Goal: Information Seeking & Learning: Learn about a topic

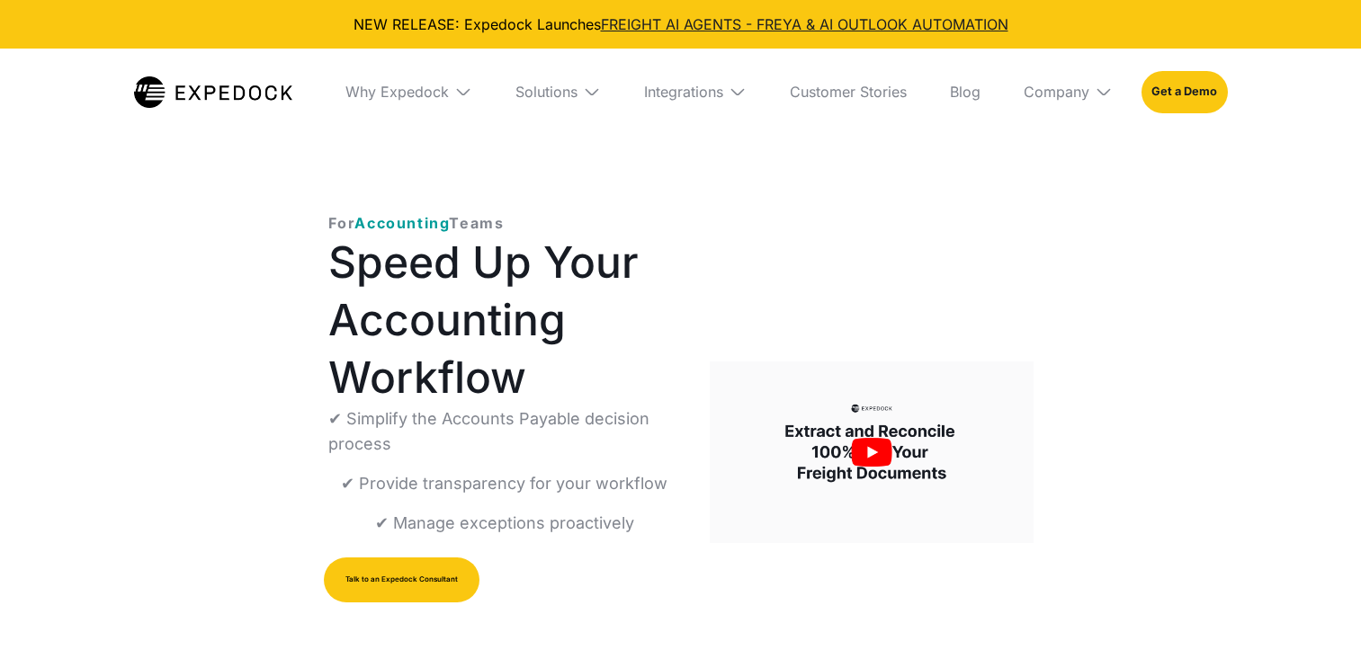
select select
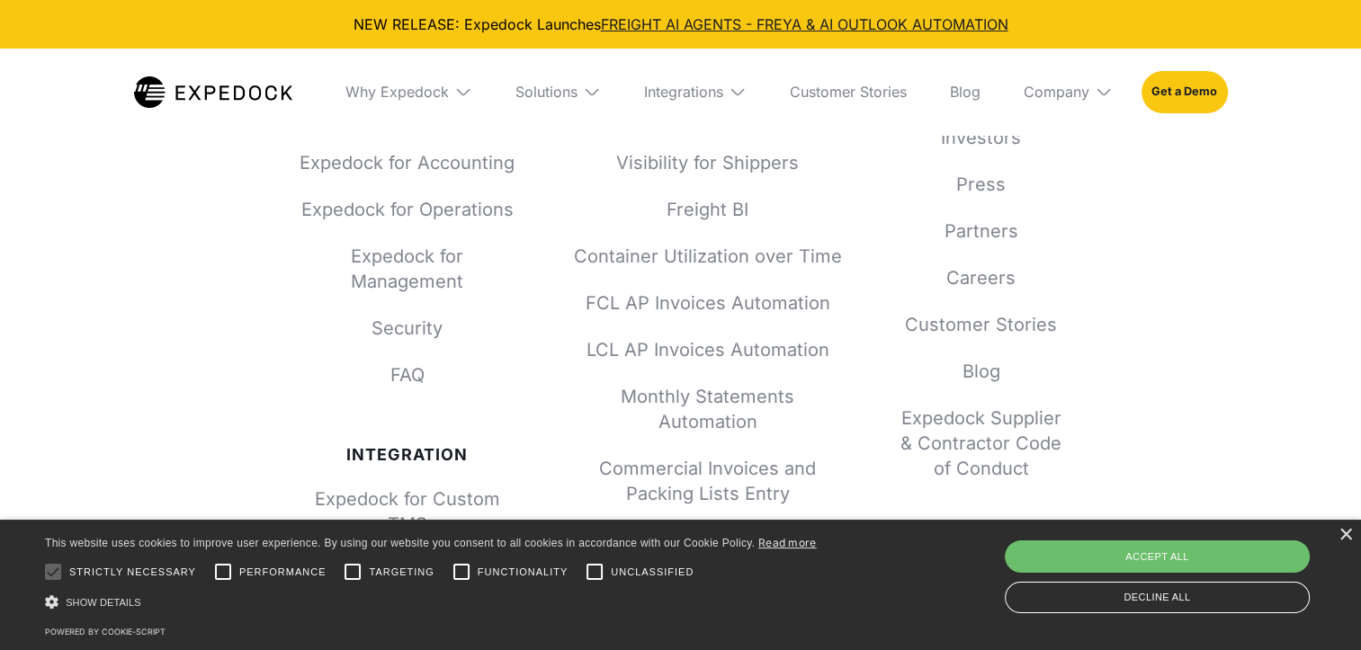
scroll to position [7266, 0]
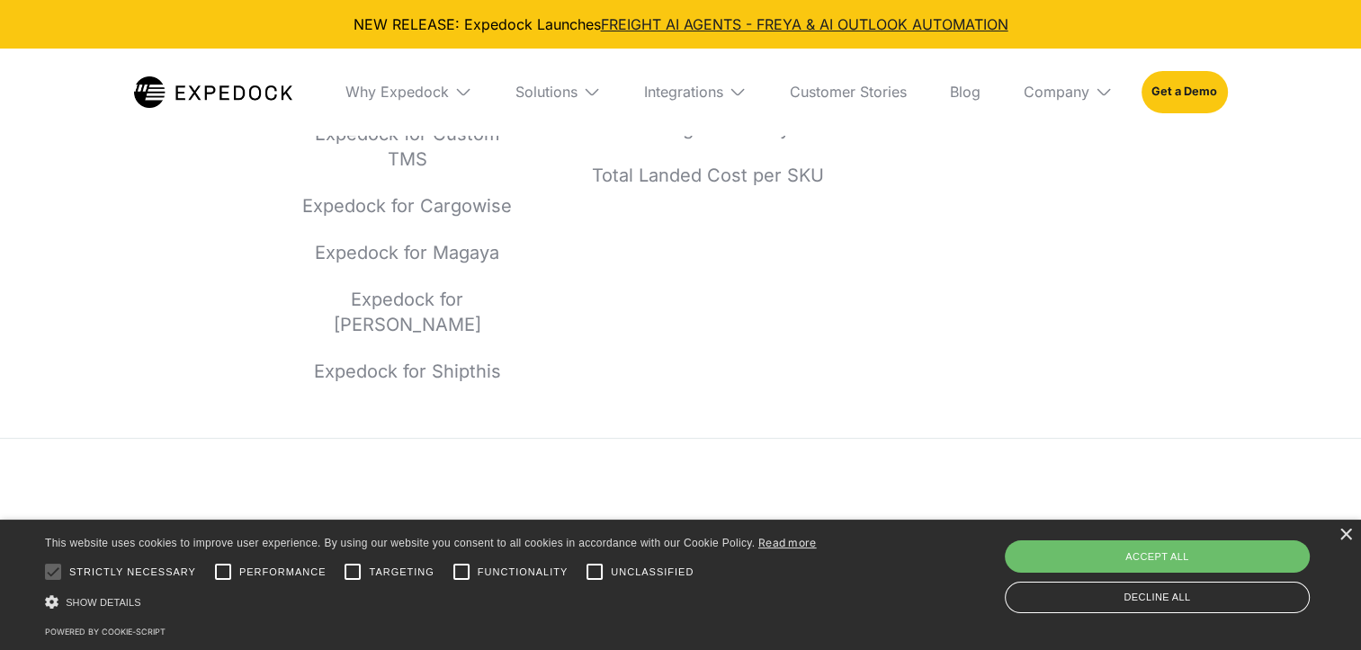
click at [547, 81] on div "Solutions" at bounding box center [558, 92] width 114 height 86
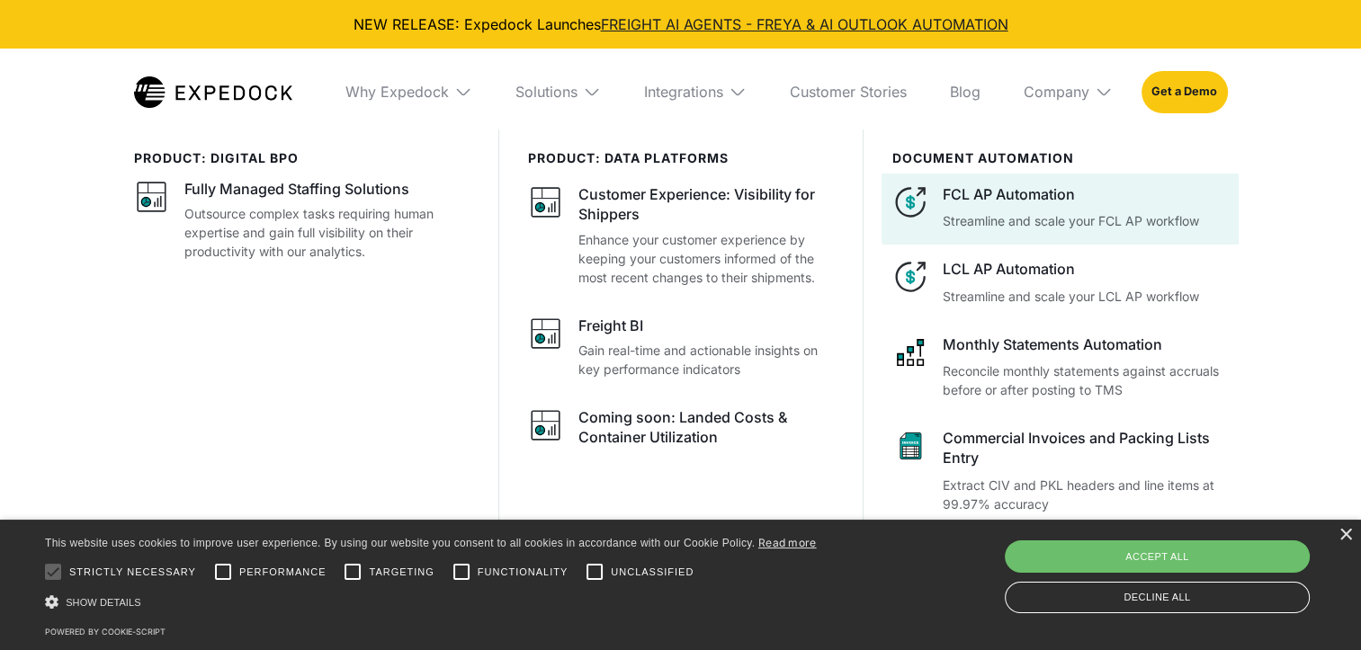
click at [999, 187] on div "FCL AP Automation" at bounding box center [1085, 194] width 284 height 20
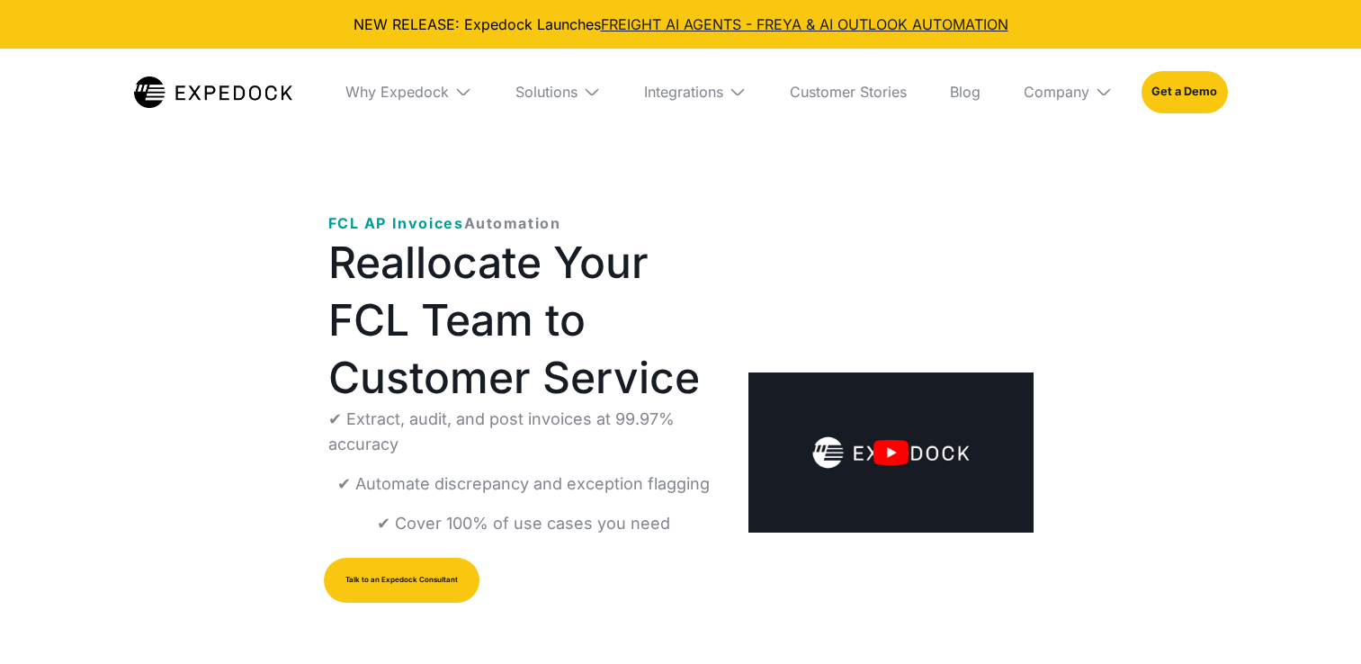
select select
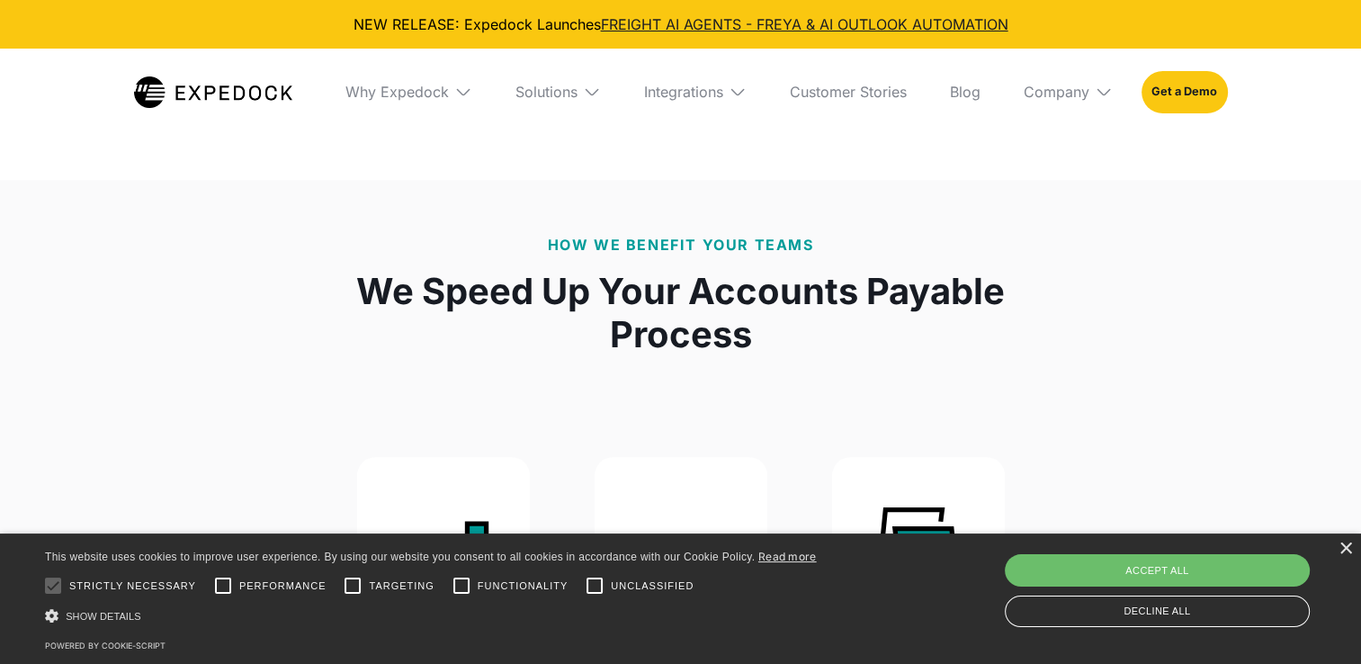
scroll to position [1553, 0]
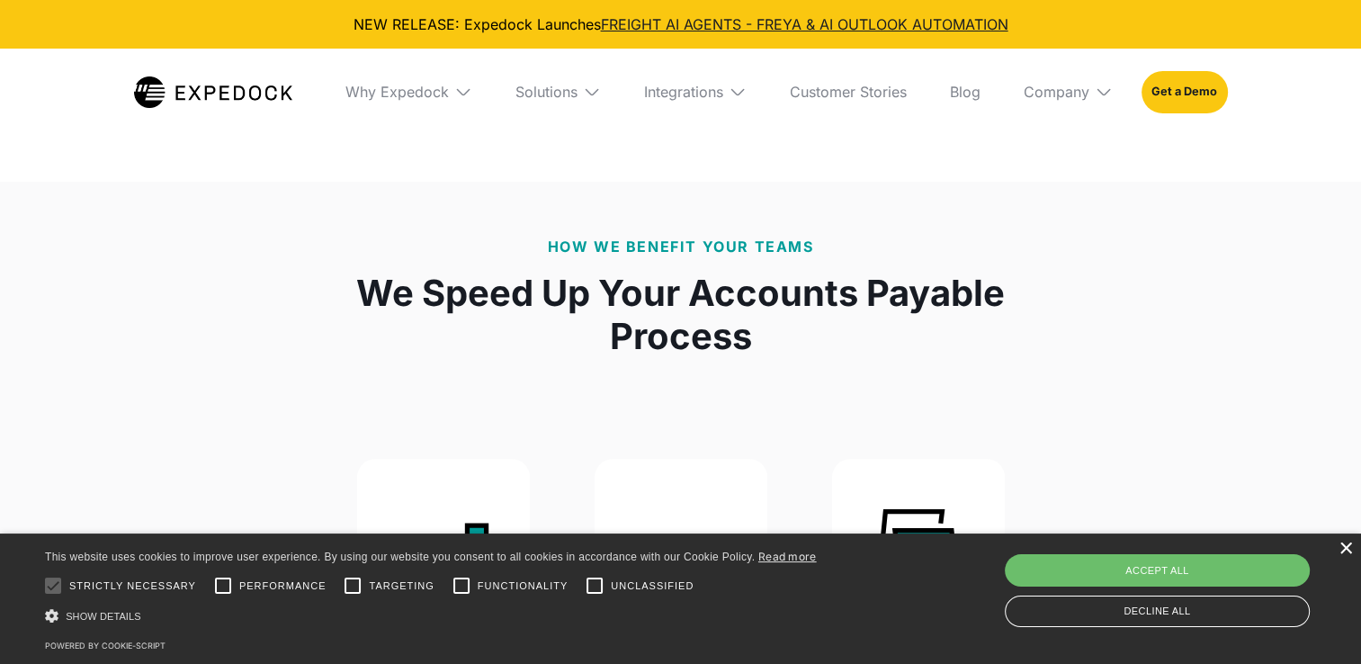
click at [1349, 551] on div "×" at bounding box center [1345, 548] width 13 height 13
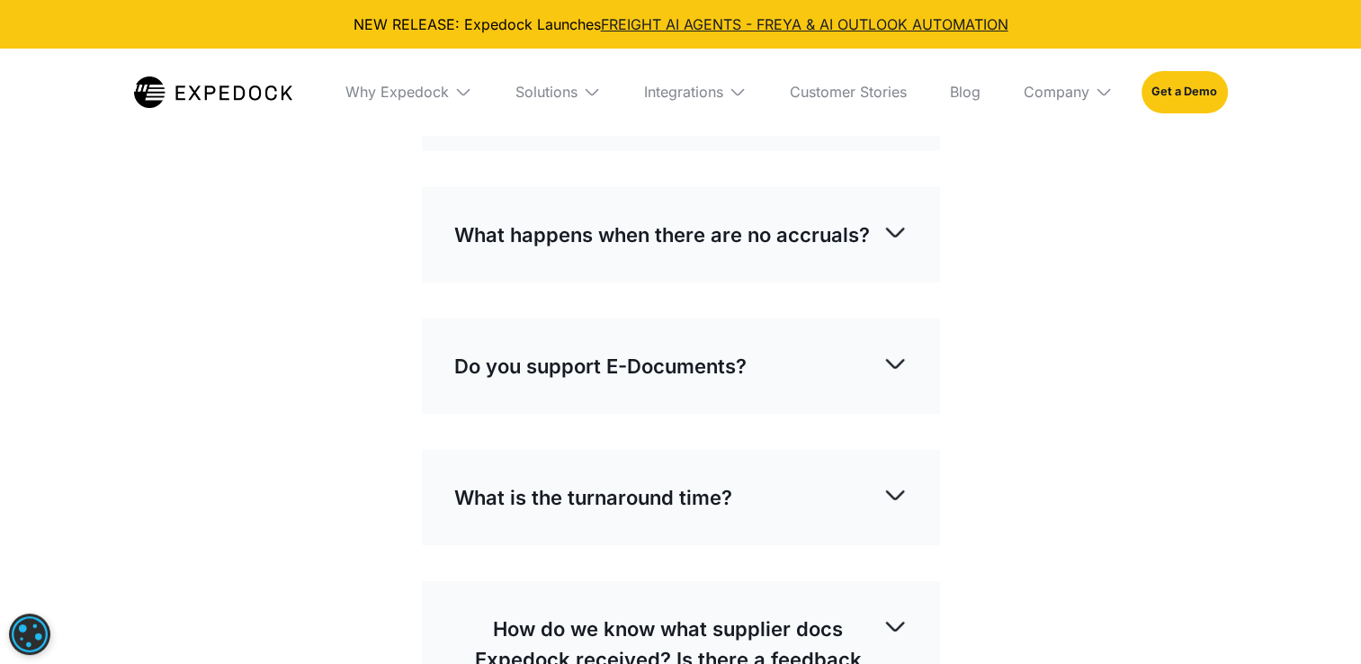
scroll to position [5022, 0]
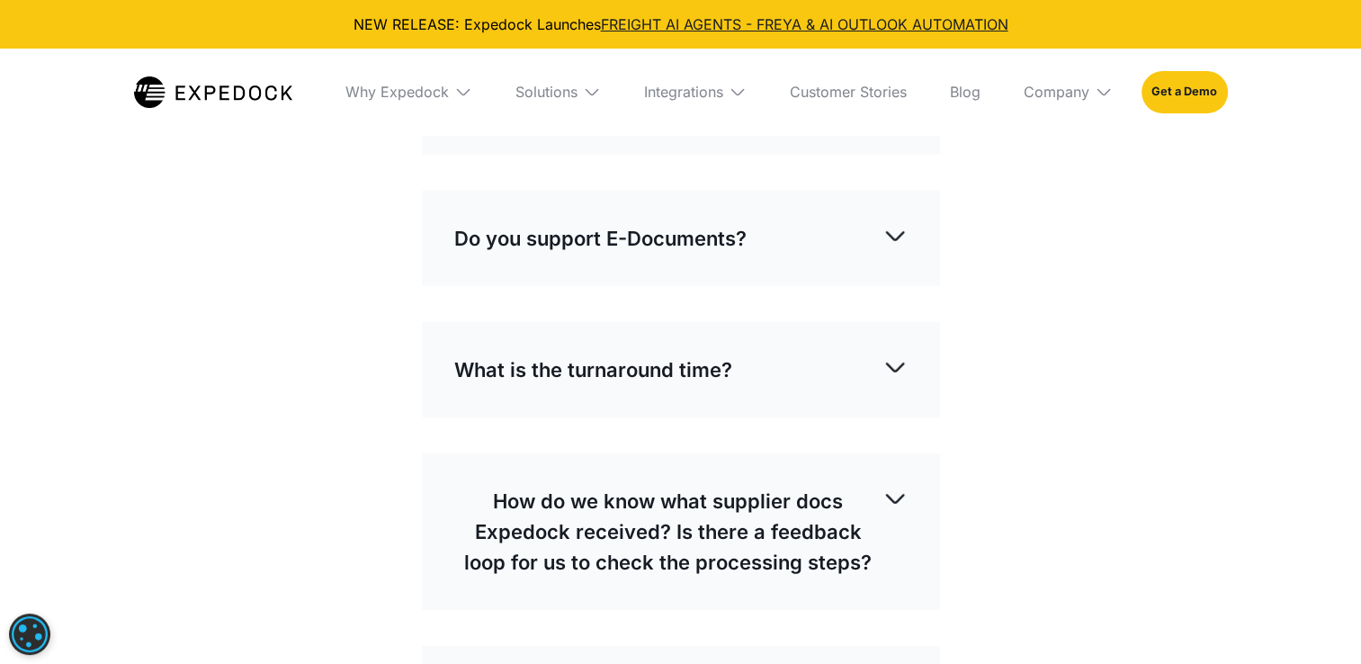
scroll to position [5145, 0]
click at [751, 121] on p "What happens when there are no accruals?" at bounding box center [662, 106] width 416 height 31
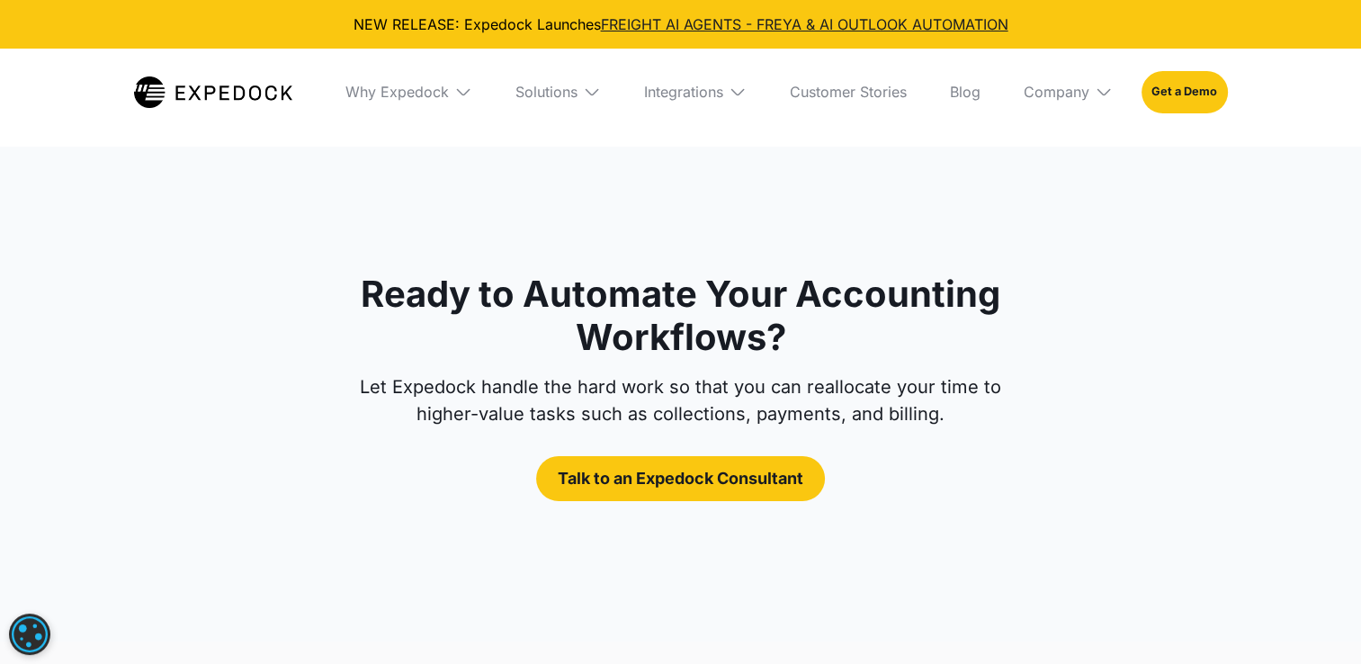
scroll to position [5817, 0]
